Goal: Use online tool/utility: Utilize a website feature to perform a specific function

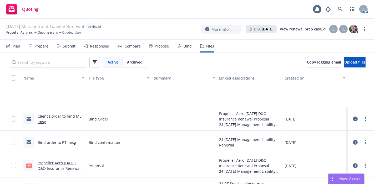
scroll to position [51, 0]
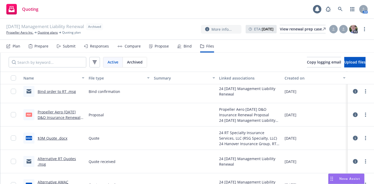
click at [338, 177] on div "Nova Assist" at bounding box center [349, 179] width 29 height 4
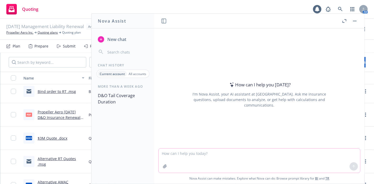
click at [297, 164] on textarea at bounding box center [258, 161] width 201 height 24
type textarea "Clean up this email"
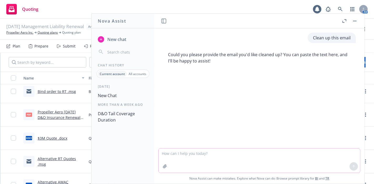
click at [312, 159] on textarea at bounding box center [258, 161] width 201 height 24
paste textarea "Thanks for sending this over. Just got an email from P&C team and they informed…"
type textarea "Thanks for sending this over. Just got an email from P&C team and they informed…"
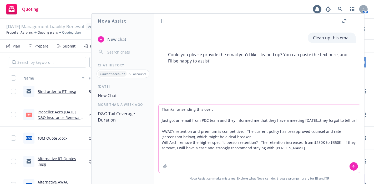
click at [312, 159] on textarea "Thanks for sending this over. Just got an email from P&C team and they informed…" at bounding box center [258, 139] width 201 height 68
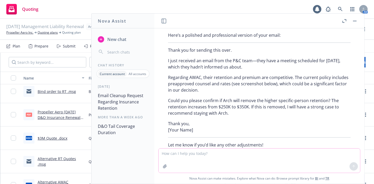
scroll to position [90, 0]
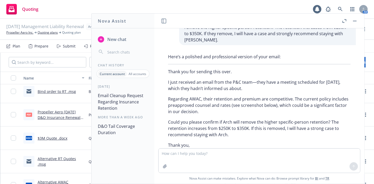
click at [188, 142] on p "Thank you, [Your Name]" at bounding box center [259, 148] width 182 height 13
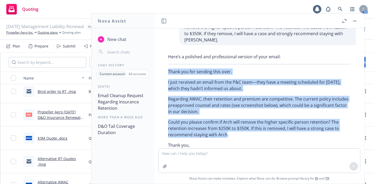
drag, startPoint x: 226, startPoint y: 129, endPoint x: 164, endPoint y: 64, distance: 90.1
click at [164, 64] on div "Here’s a polished and professional version of your email: Thank you for sending…" at bounding box center [259, 111] width 193 height 120
copy div "Thank you for sending this over. I just received an email from the P&C team—the…"
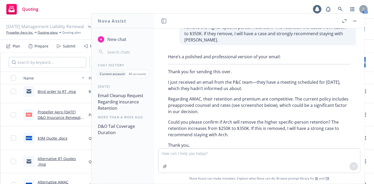
drag, startPoint x: 161, startPoint y: 27, endPoint x: 162, endPoint y: 24, distance: 3.8
click at [161, 25] on header at bounding box center [259, 21] width 210 height 15
